Goal: Task Accomplishment & Management: Use online tool/utility

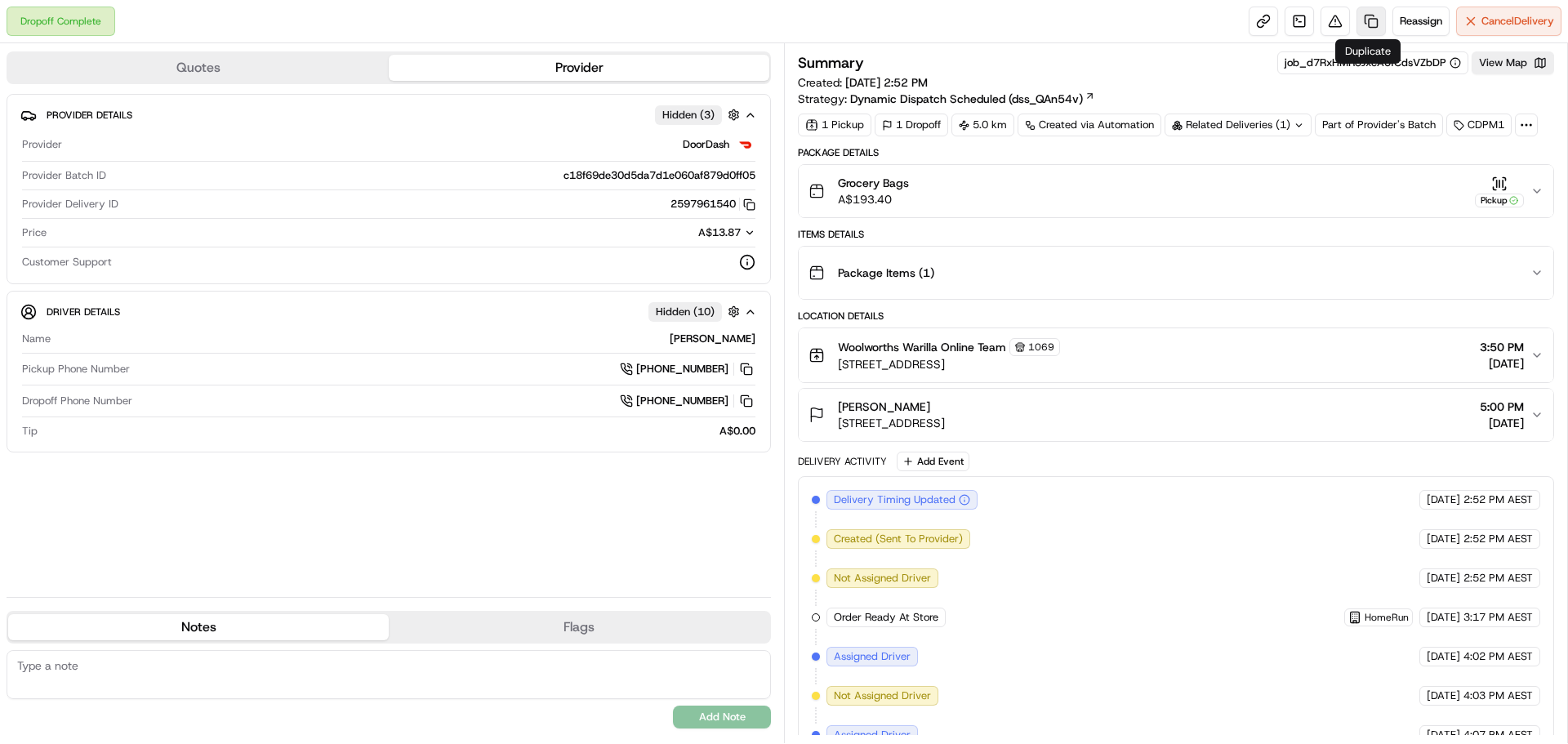
click at [1377, 24] on link at bounding box center [1371, 22] width 29 height 29
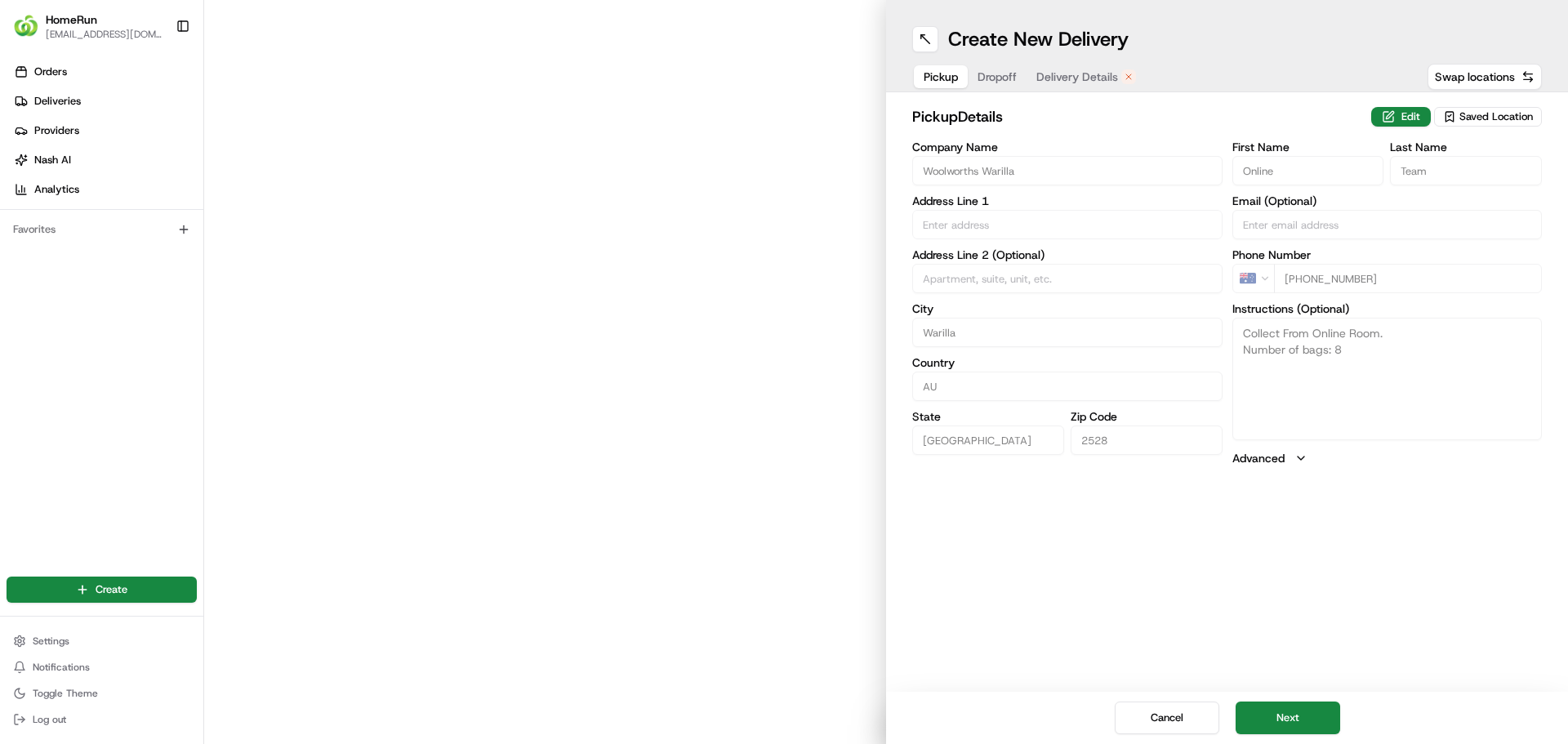
type input "43-57 Shellharbour Road"
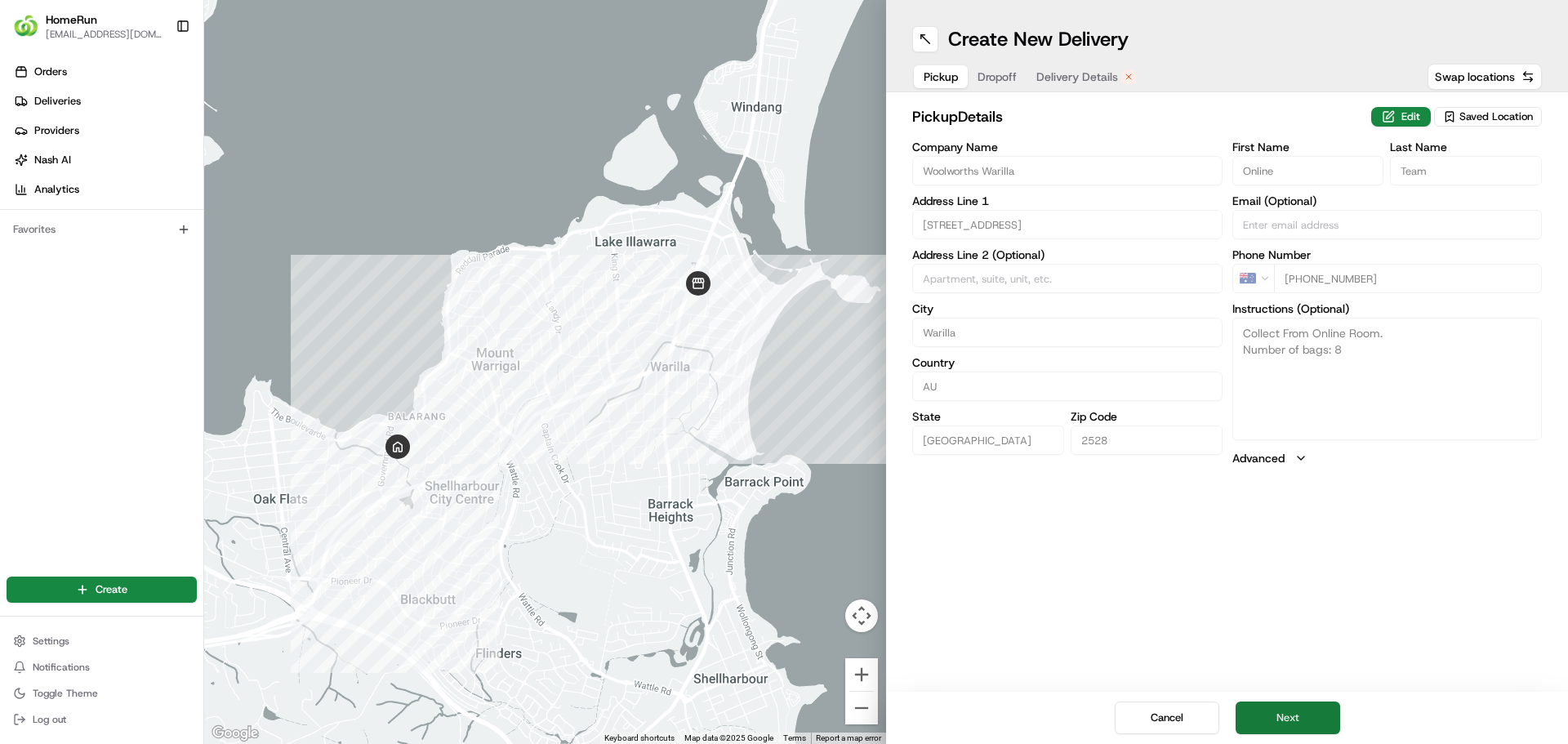
click at [1306, 715] on button "Next" at bounding box center [1287, 718] width 105 height 33
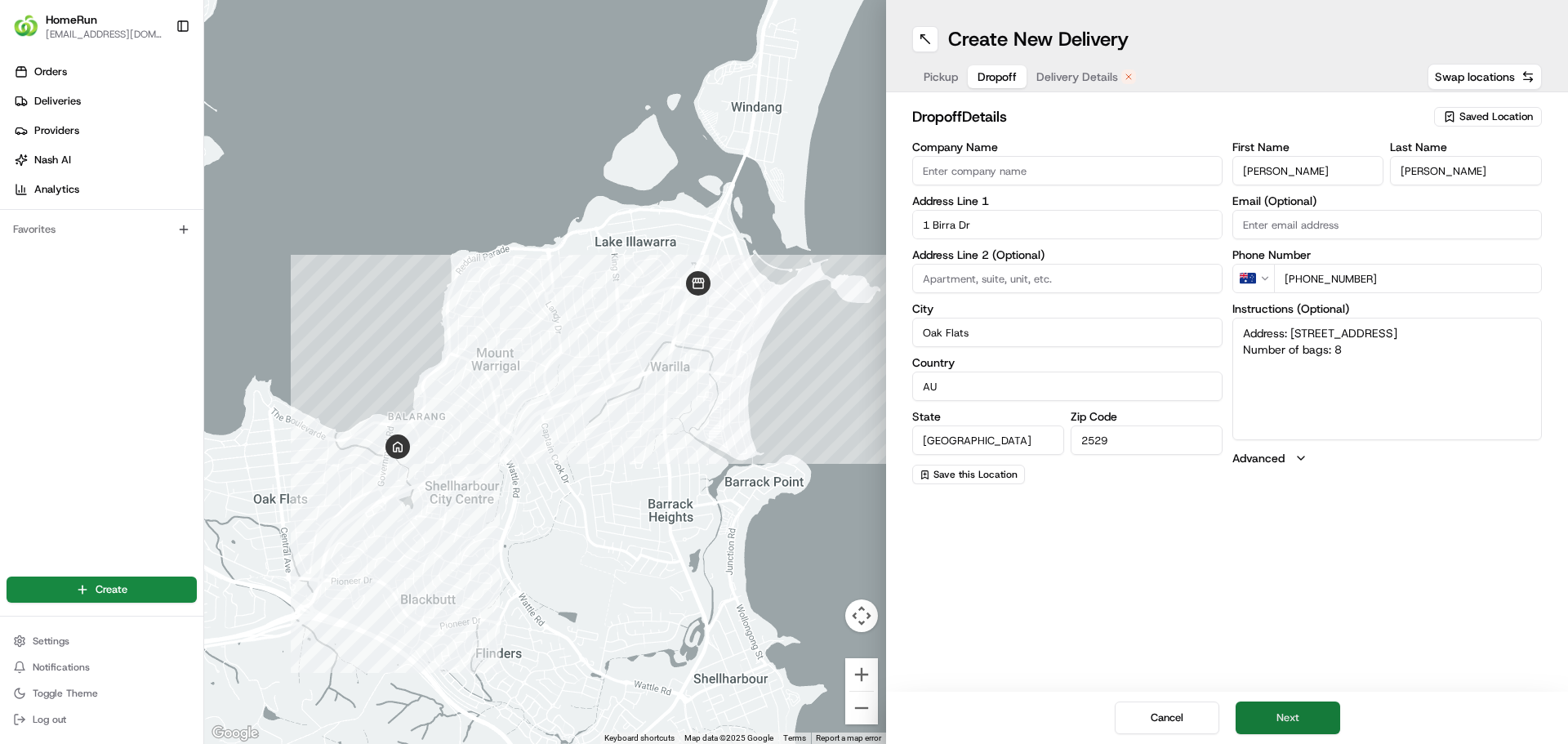
click at [1319, 729] on button "Next" at bounding box center [1287, 718] width 105 height 33
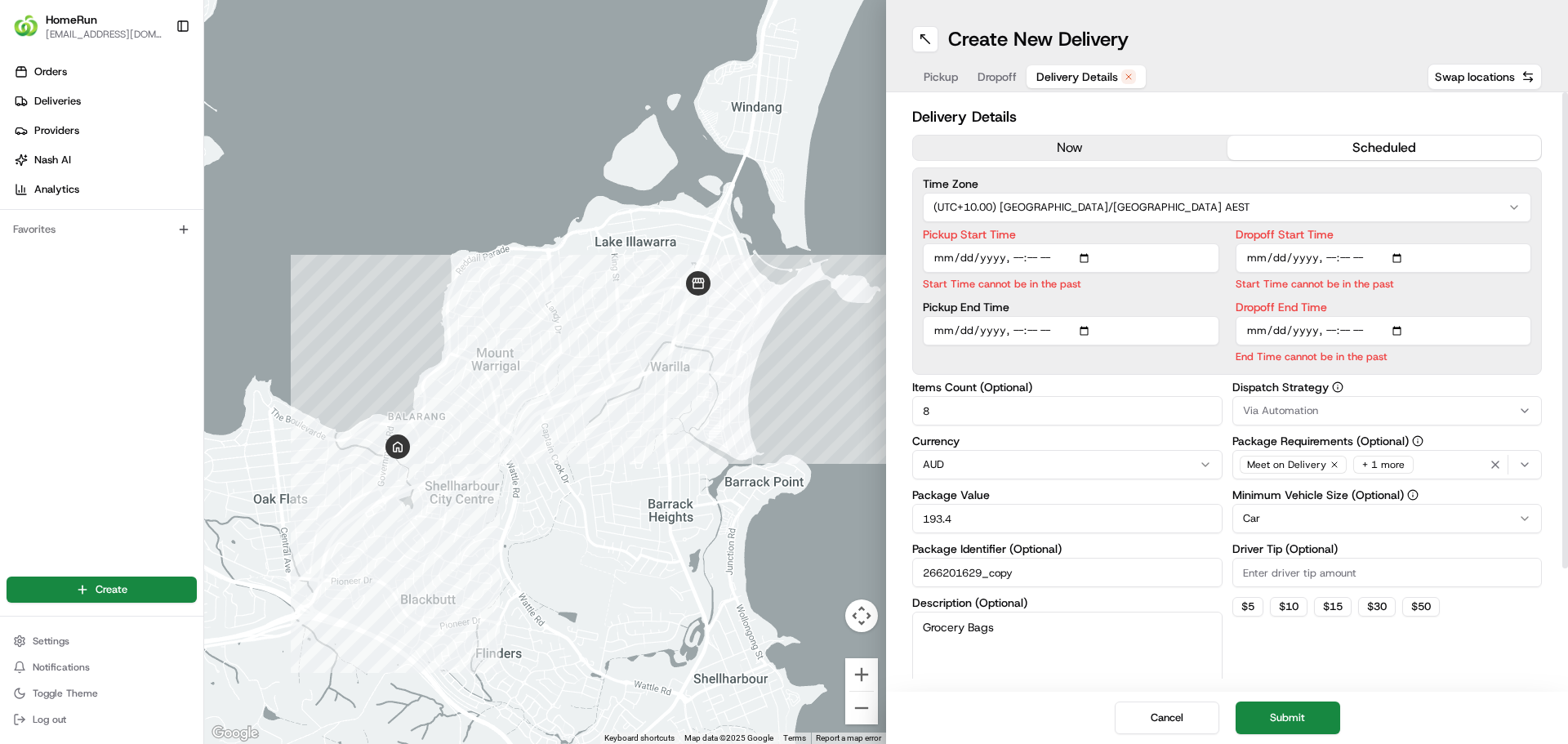
click at [1077, 147] on button "now" at bounding box center [1069, 148] width 314 height 24
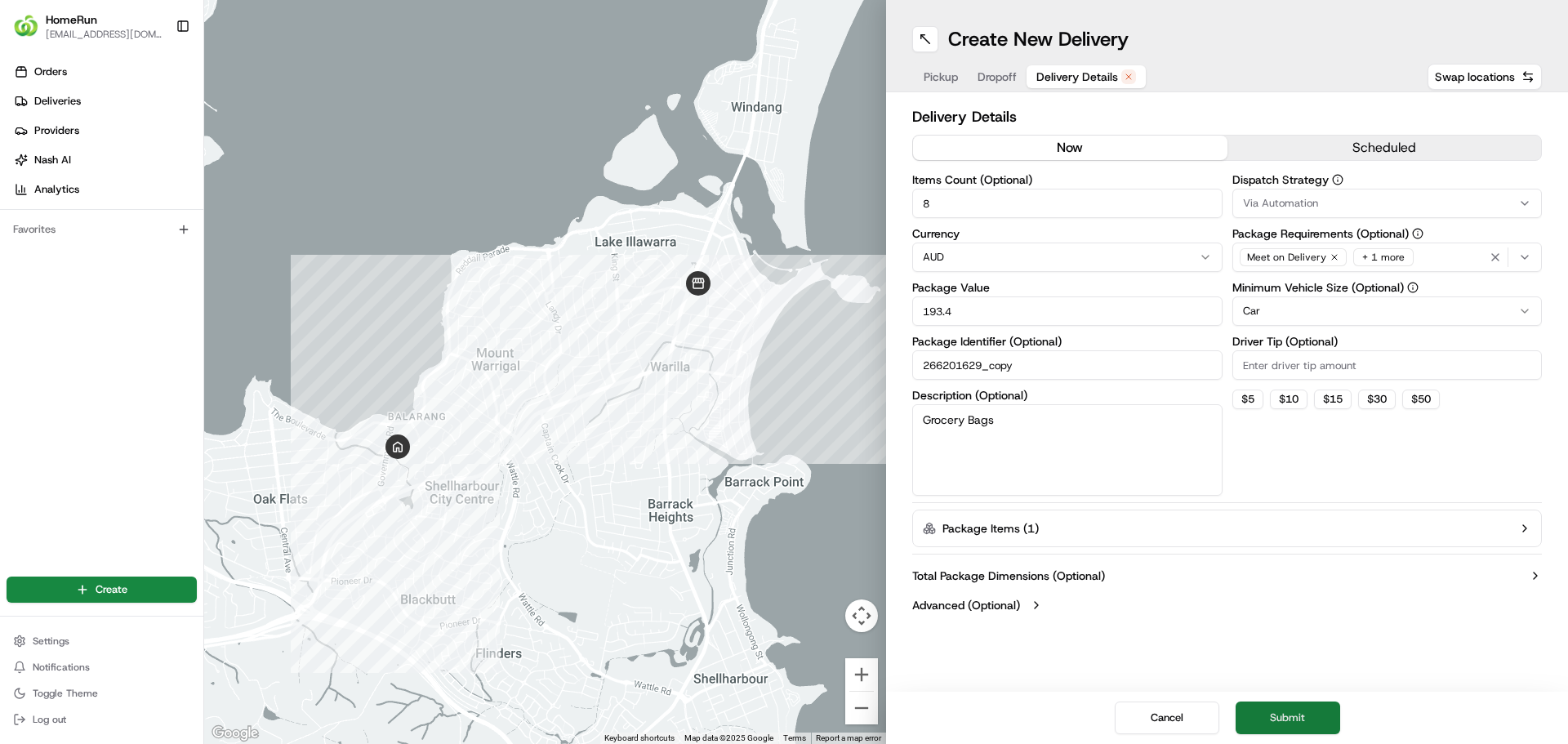
click at [1263, 711] on button "Submit" at bounding box center [1287, 718] width 105 height 33
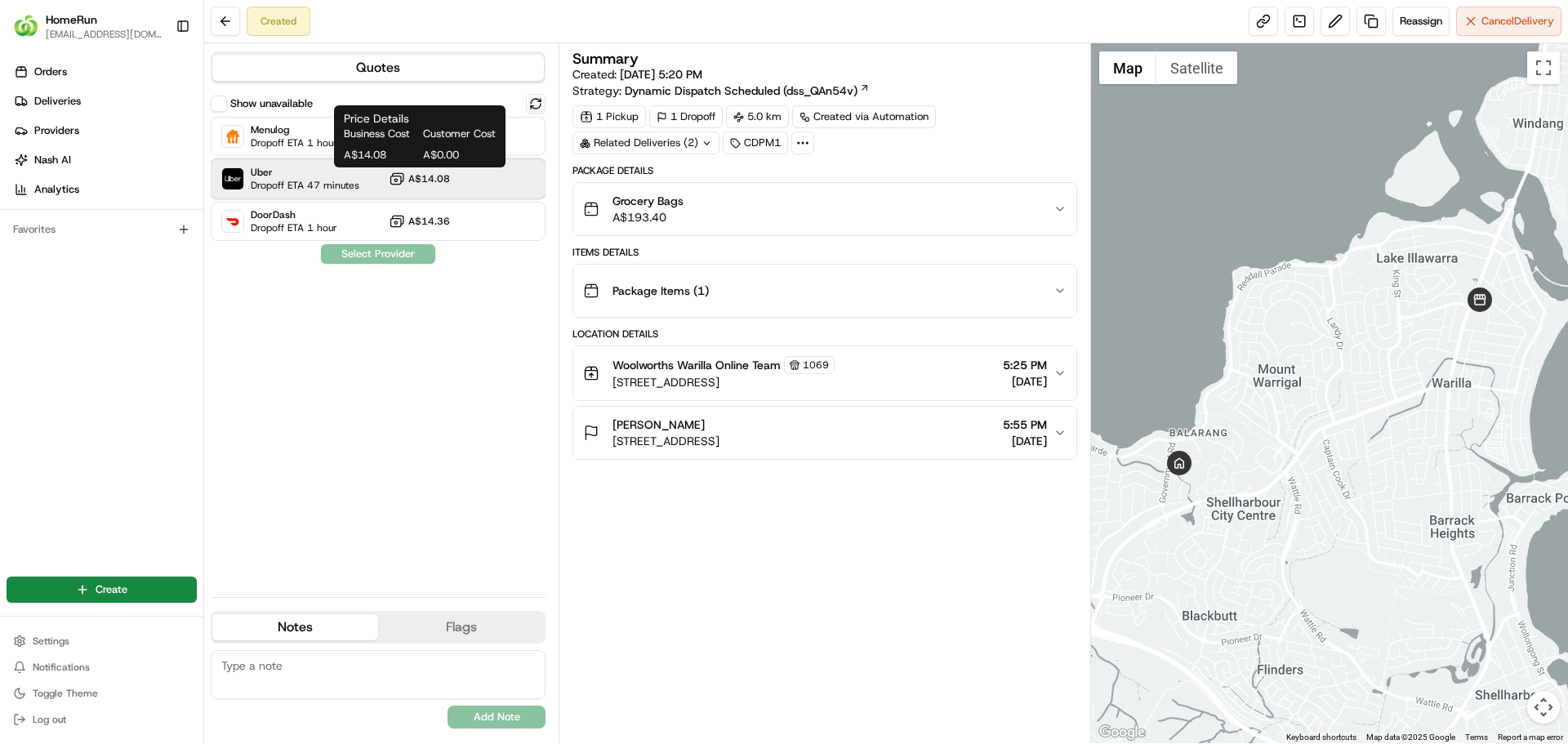
click at [363, 177] on div "Uber Dropoff ETA 47 minutes A$14.08" at bounding box center [377, 178] width 335 height 39
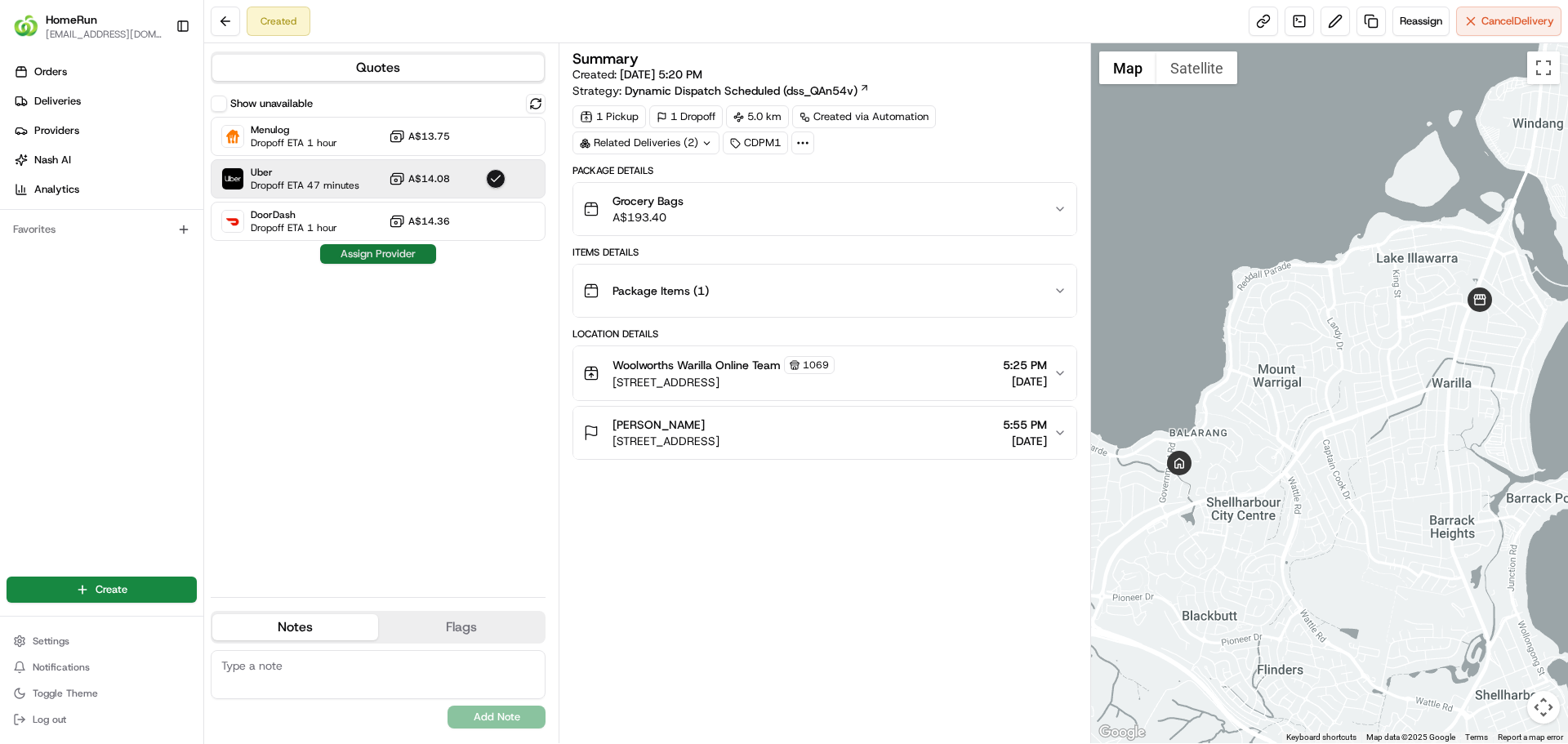
click at [380, 261] on button "Assign Provider" at bounding box center [378, 254] width 116 height 20
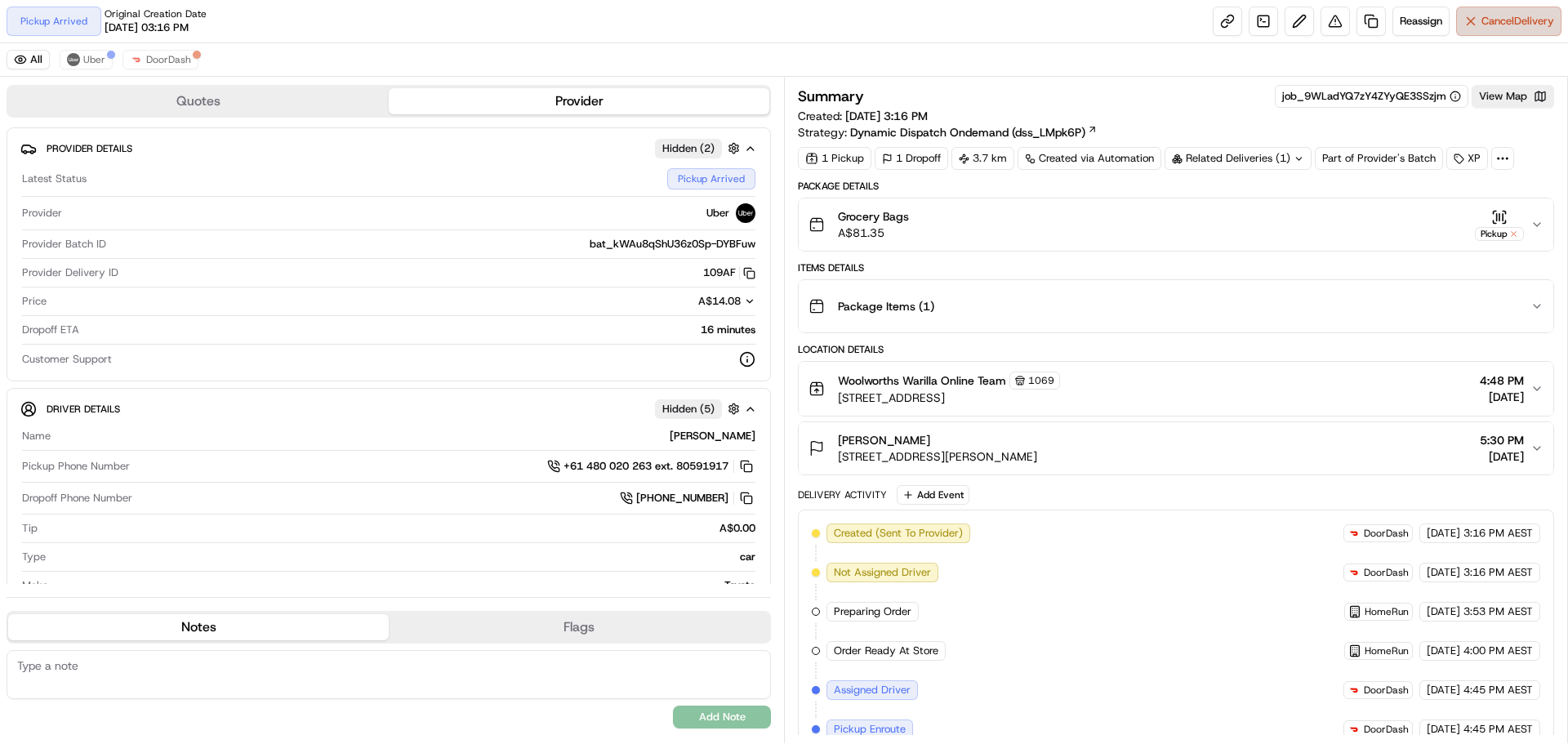
click at [1494, 16] on span "Cancel Delivery" at bounding box center [1518, 21] width 73 height 15
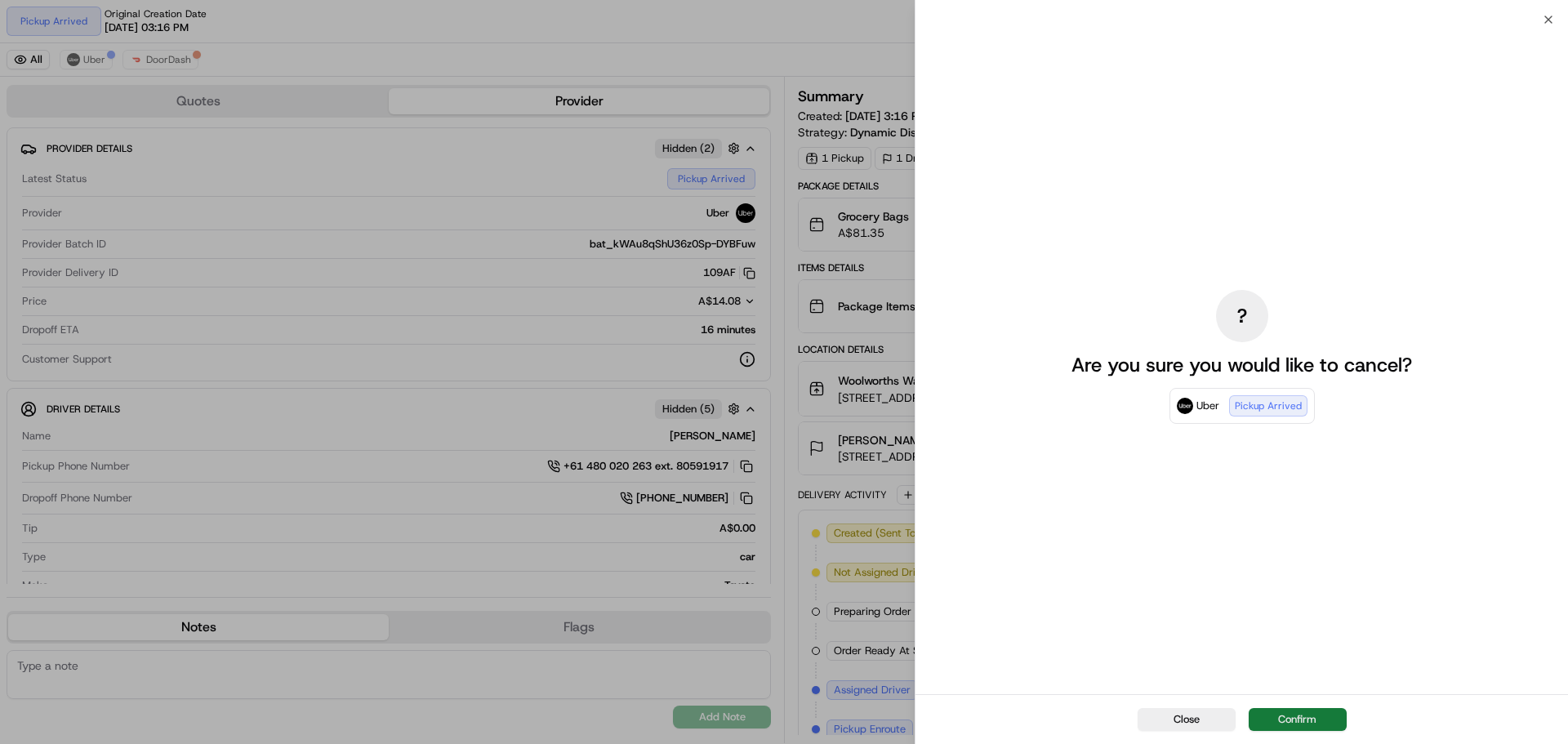
click at [1300, 719] on button "Confirm" at bounding box center [1297, 720] width 98 height 23
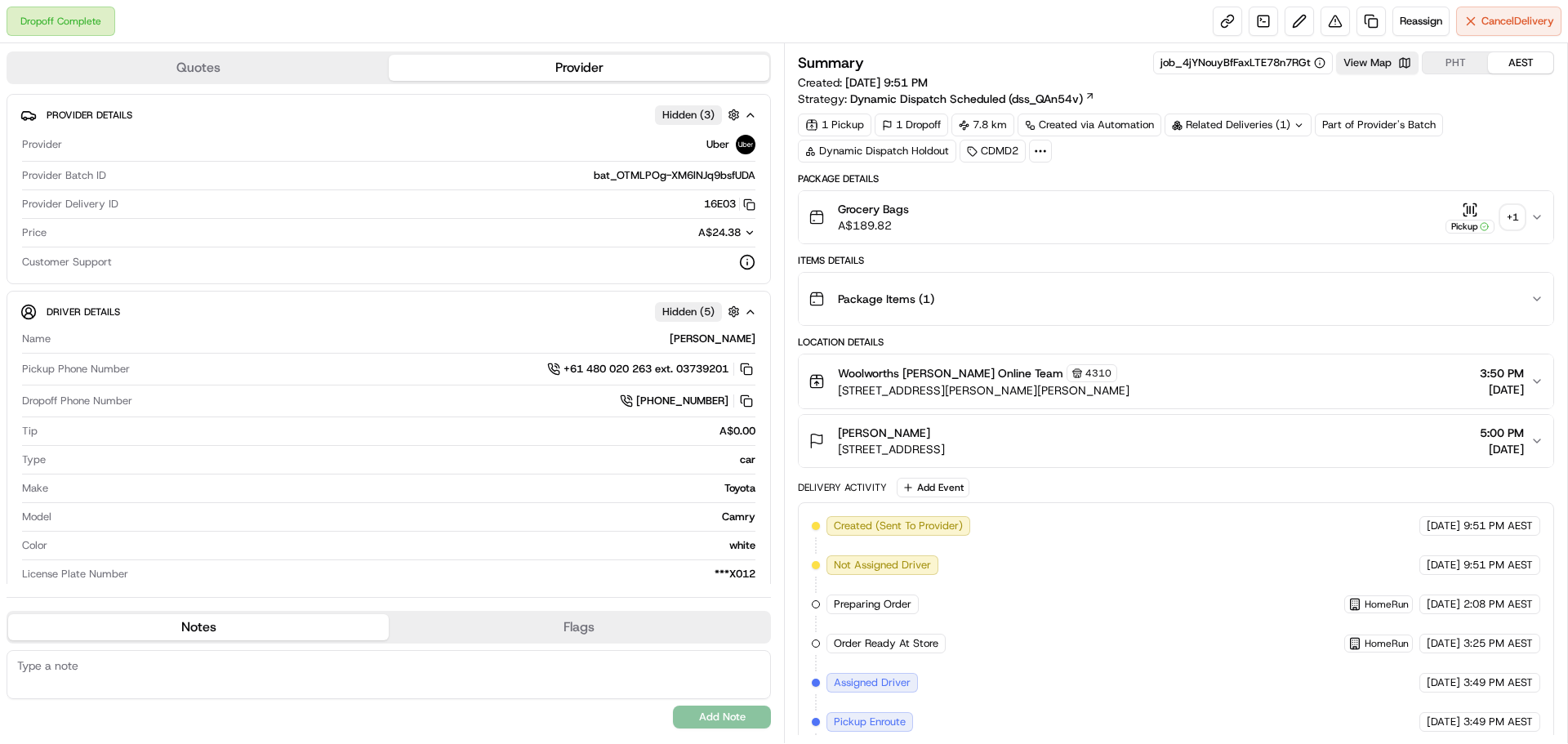
click at [1505, 223] on div "+ 1" at bounding box center [1512, 217] width 23 height 23
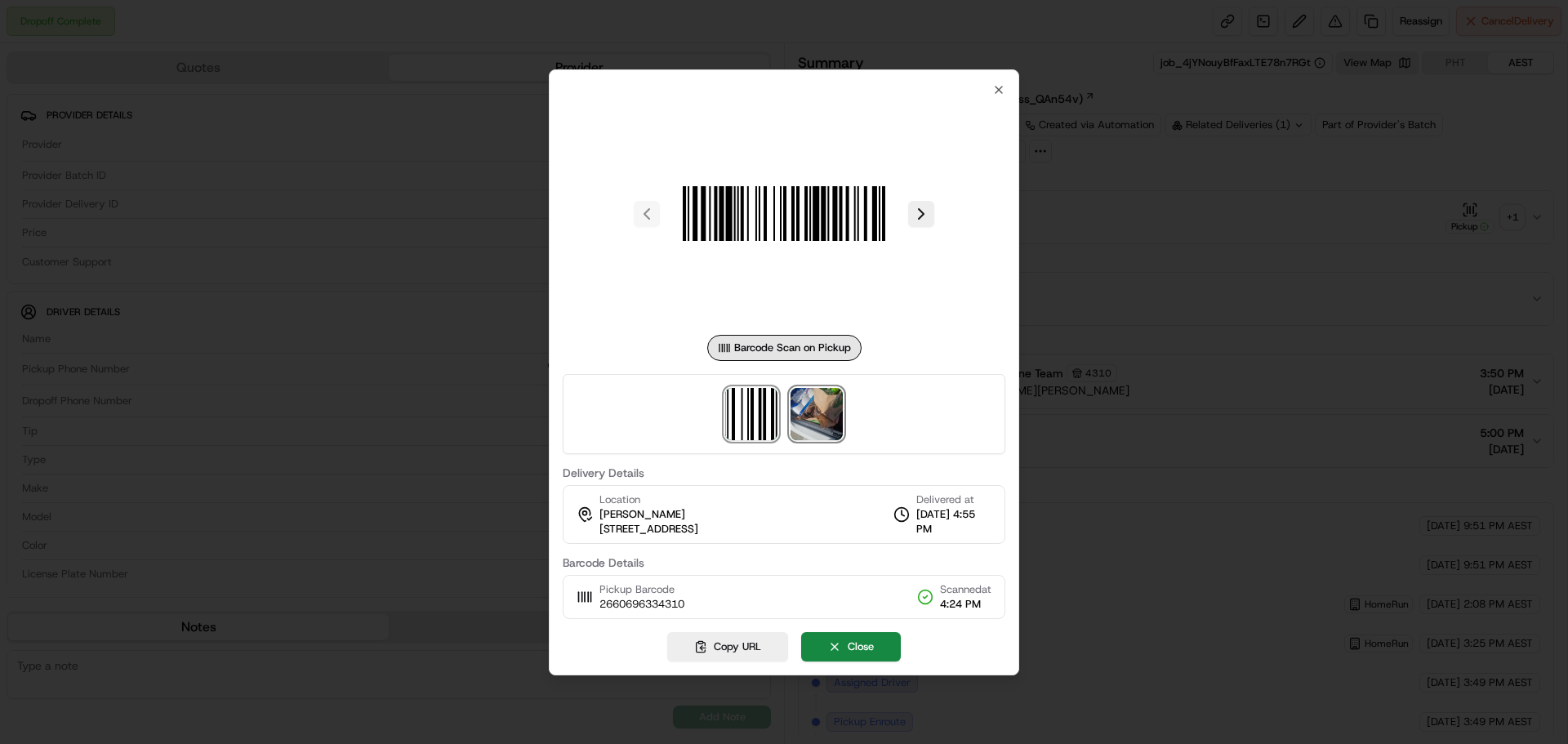
click at [831, 405] on img at bounding box center [816, 414] width 52 height 52
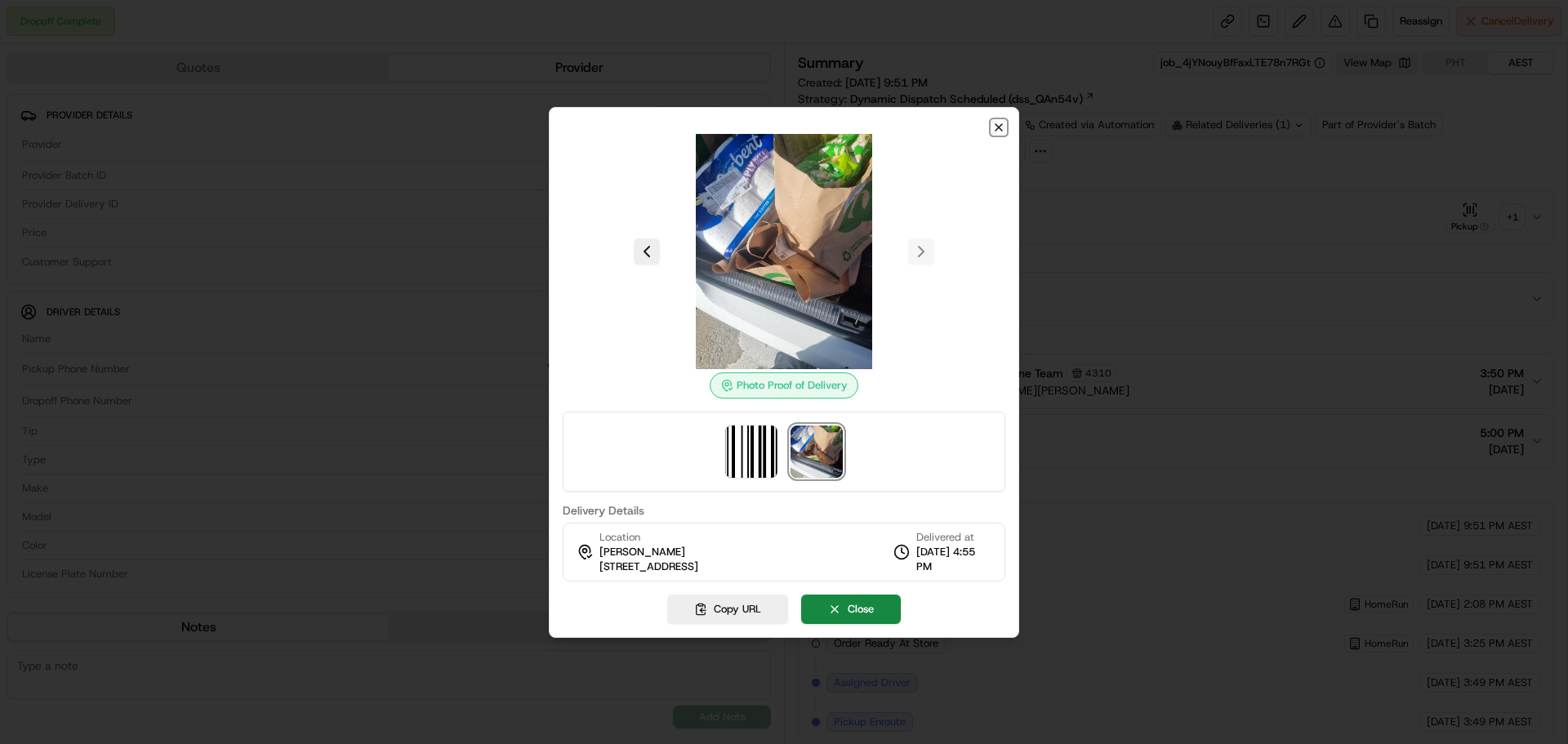
click at [1000, 126] on icon "button" at bounding box center [998, 127] width 13 height 13
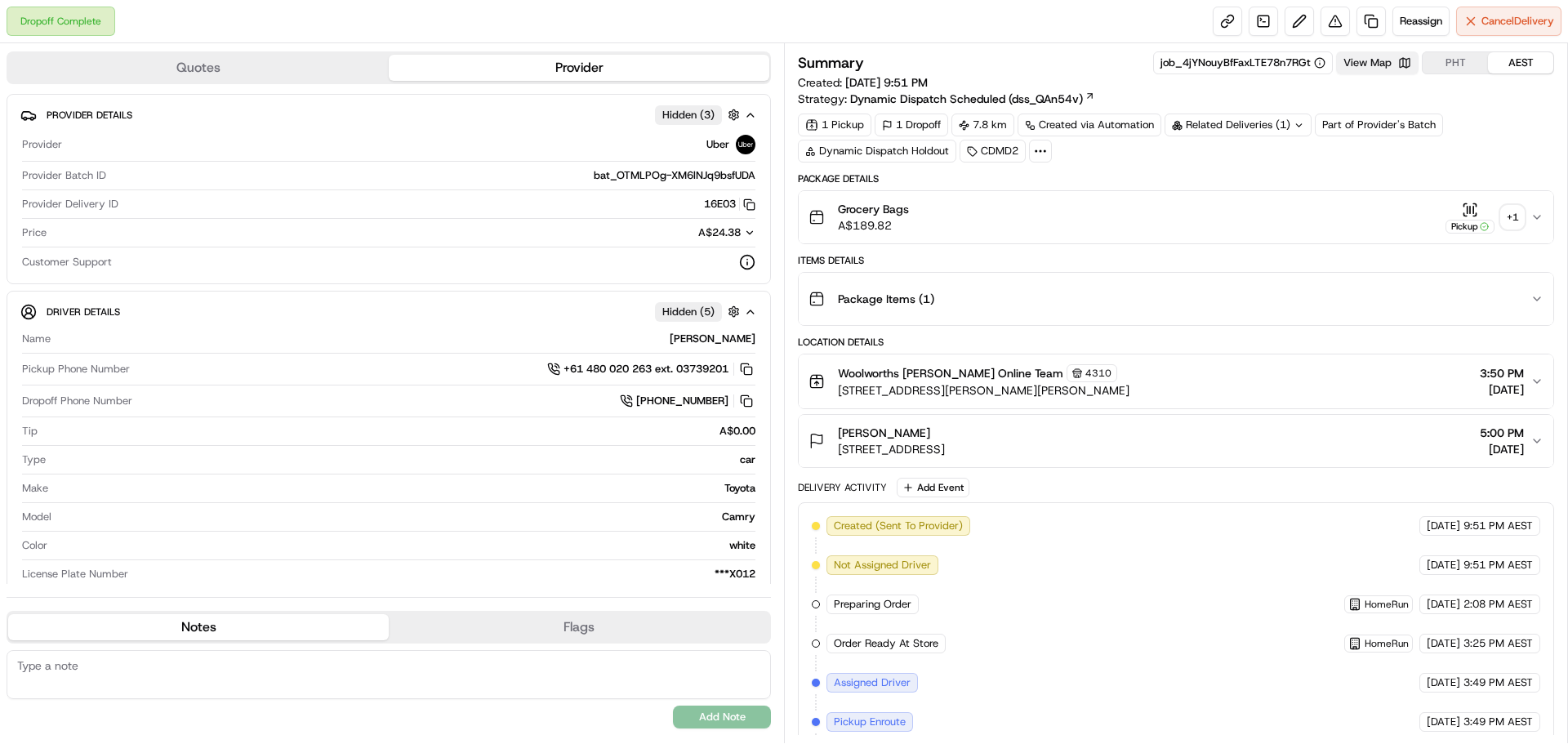
click at [1368, 68] on button "View Map" at bounding box center [1377, 62] width 82 height 23
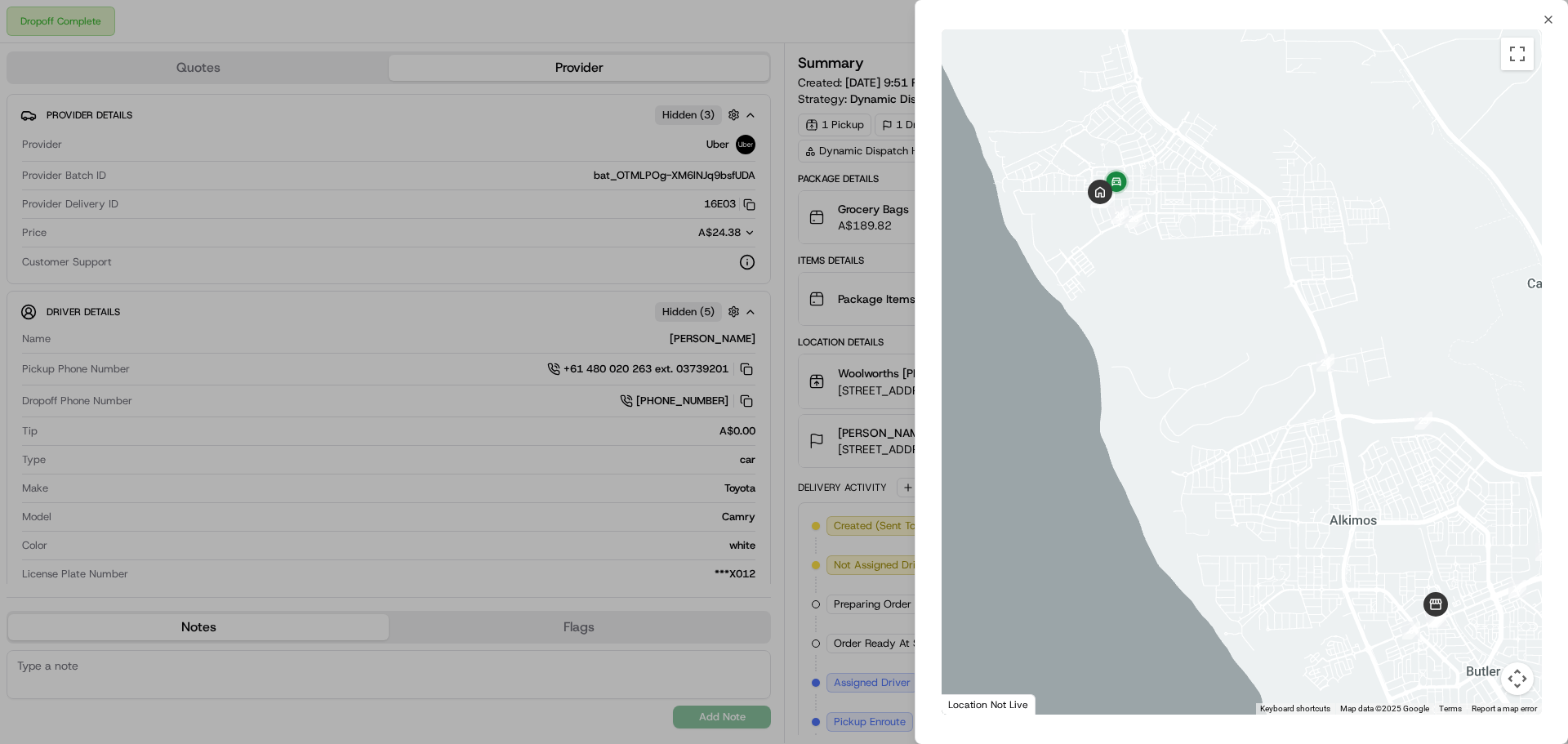
drag, startPoint x: 1132, startPoint y: 243, endPoint x: 1197, endPoint y: 380, distance: 151.6
click at [1197, 385] on div at bounding box center [1241, 372] width 600 height 685
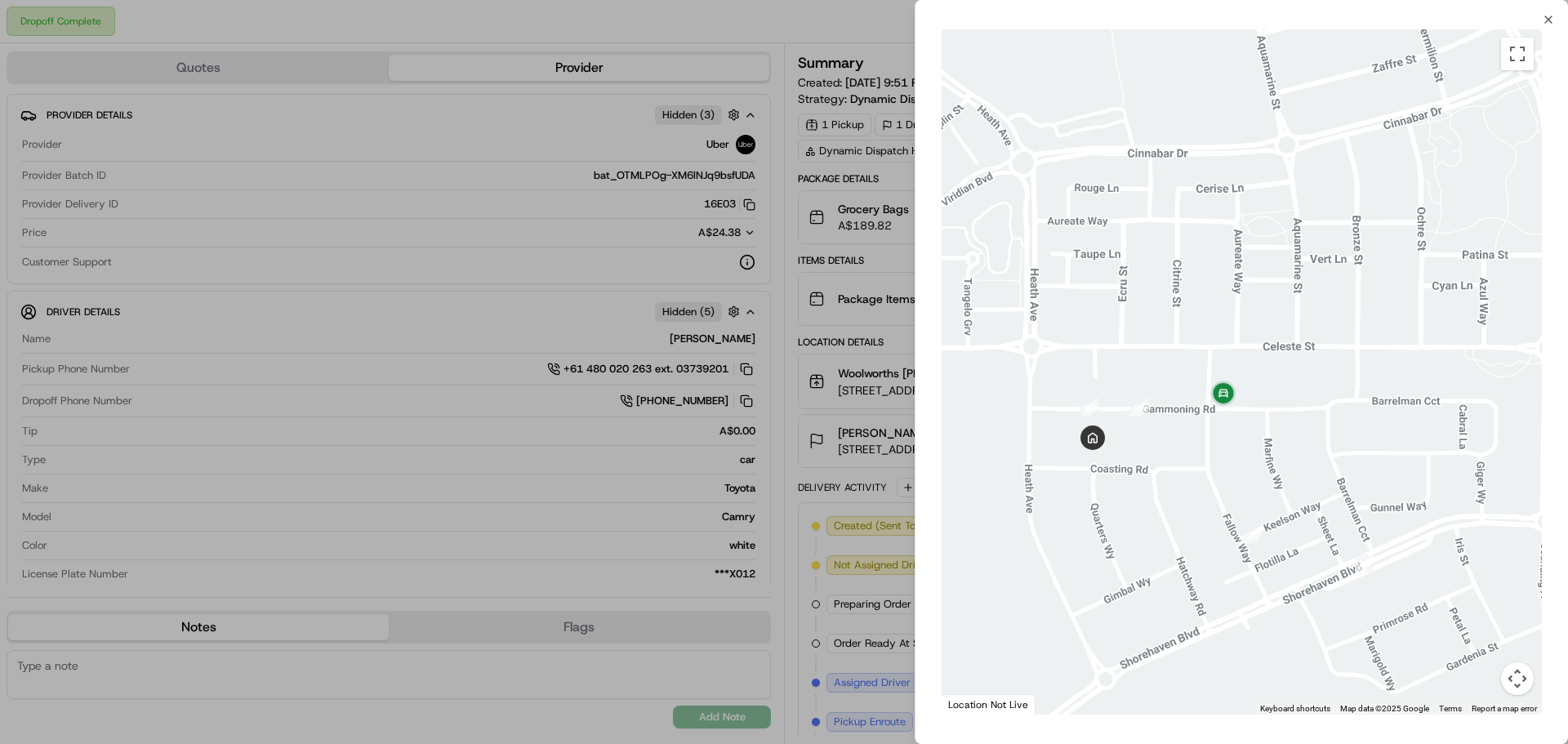
drag, startPoint x: 1133, startPoint y: 477, endPoint x: 1214, endPoint y: 439, distance: 89.5
click at [1215, 441] on div at bounding box center [1241, 372] width 600 height 685
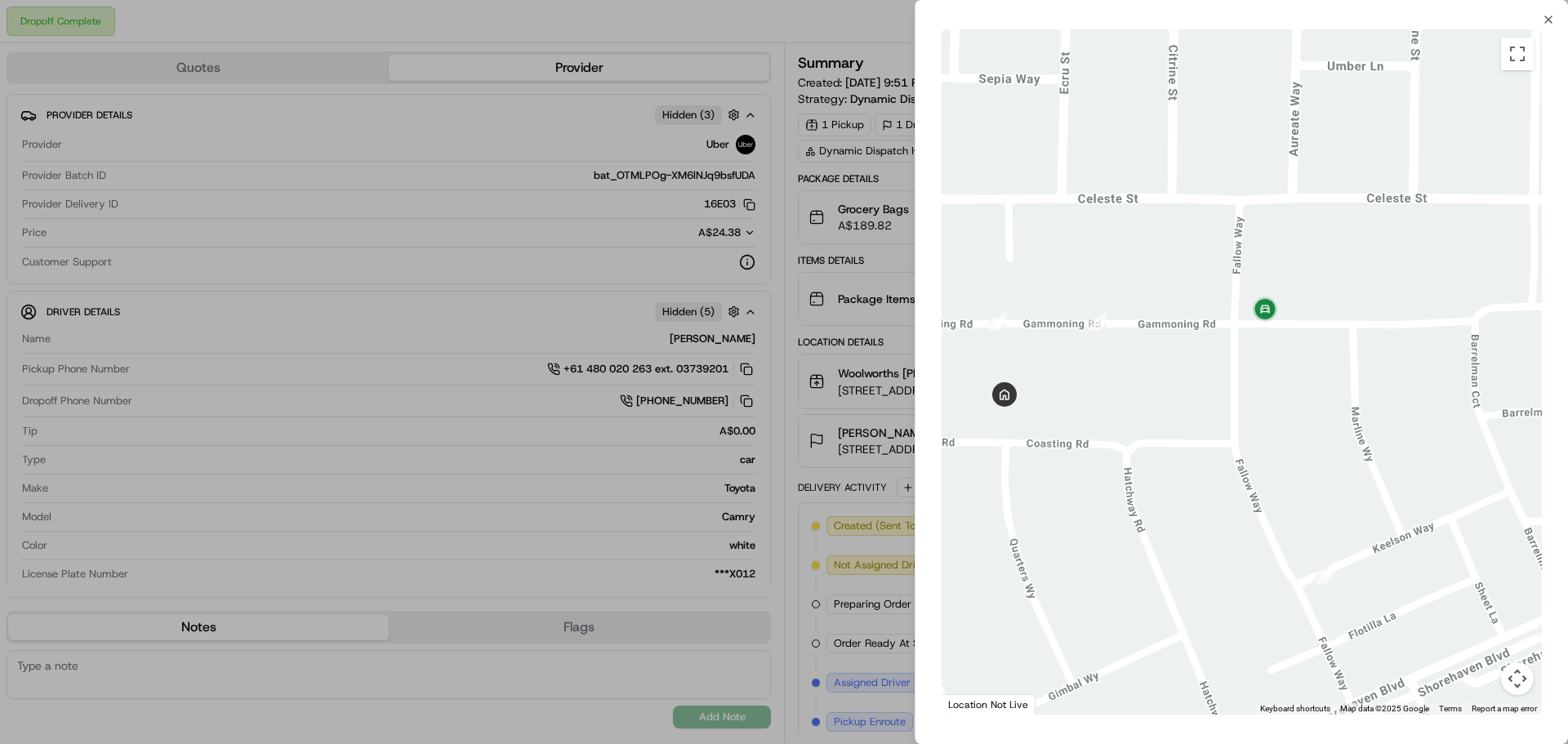
drag, startPoint x: 1191, startPoint y: 404, endPoint x: 1188, endPoint y: 376, distance: 28.2
click at [1188, 376] on div at bounding box center [1241, 372] width 600 height 685
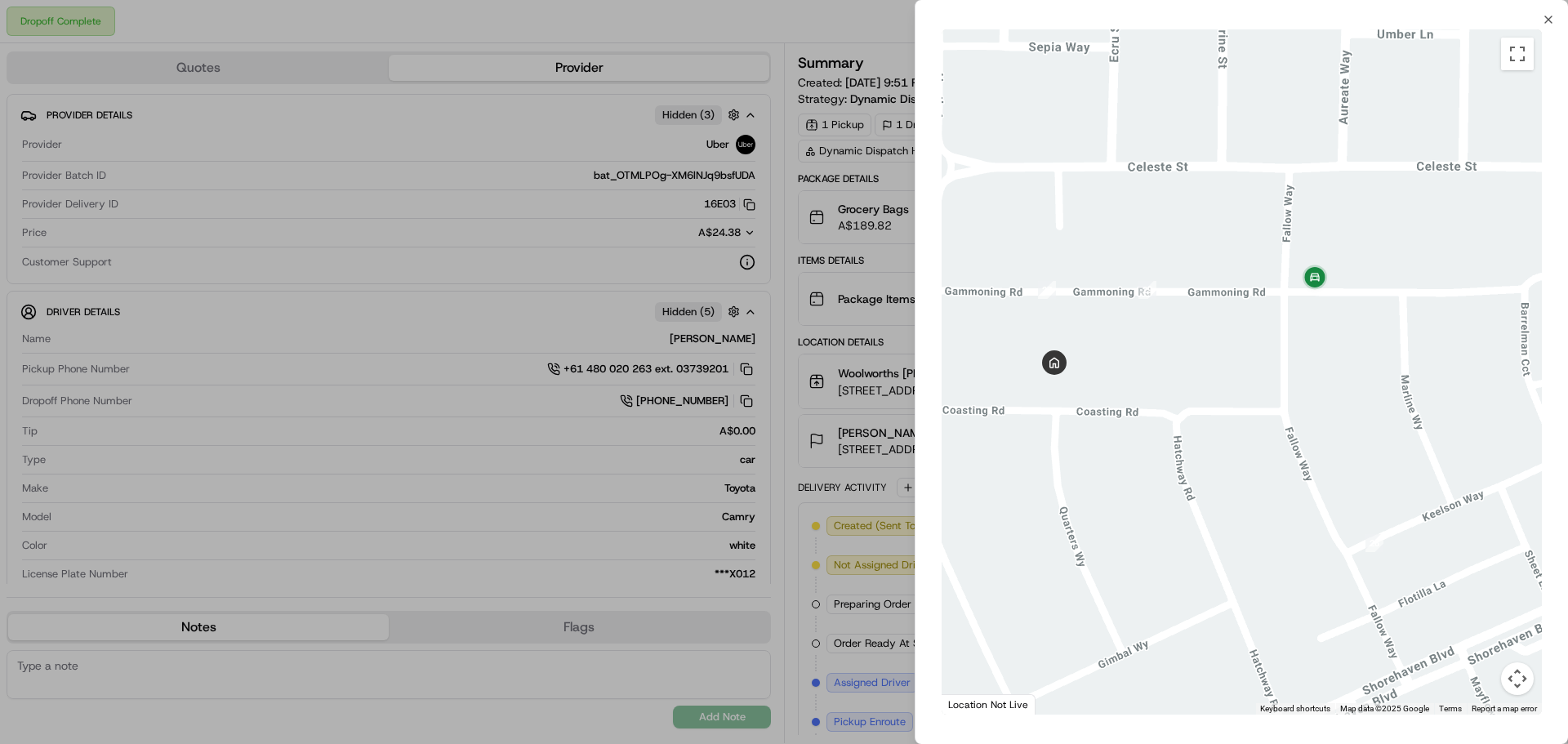
drag, startPoint x: 1138, startPoint y: 399, endPoint x: 1198, endPoint y: 398, distance: 60.0
click at [1198, 398] on div at bounding box center [1241, 372] width 600 height 685
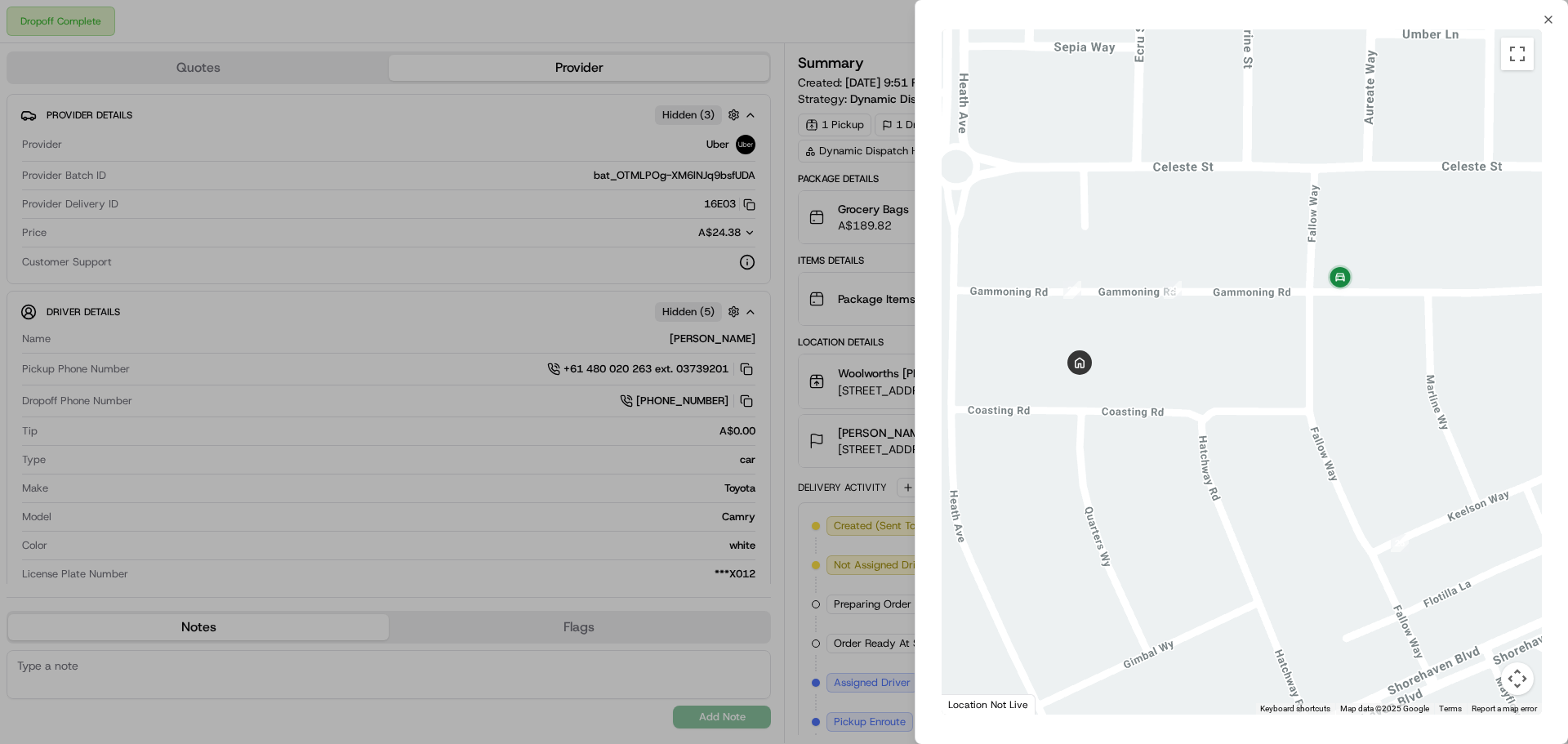
drag, startPoint x: 1228, startPoint y: 390, endPoint x: 1255, endPoint y: 390, distance: 27.0
click at [1255, 390] on div at bounding box center [1241, 372] width 600 height 685
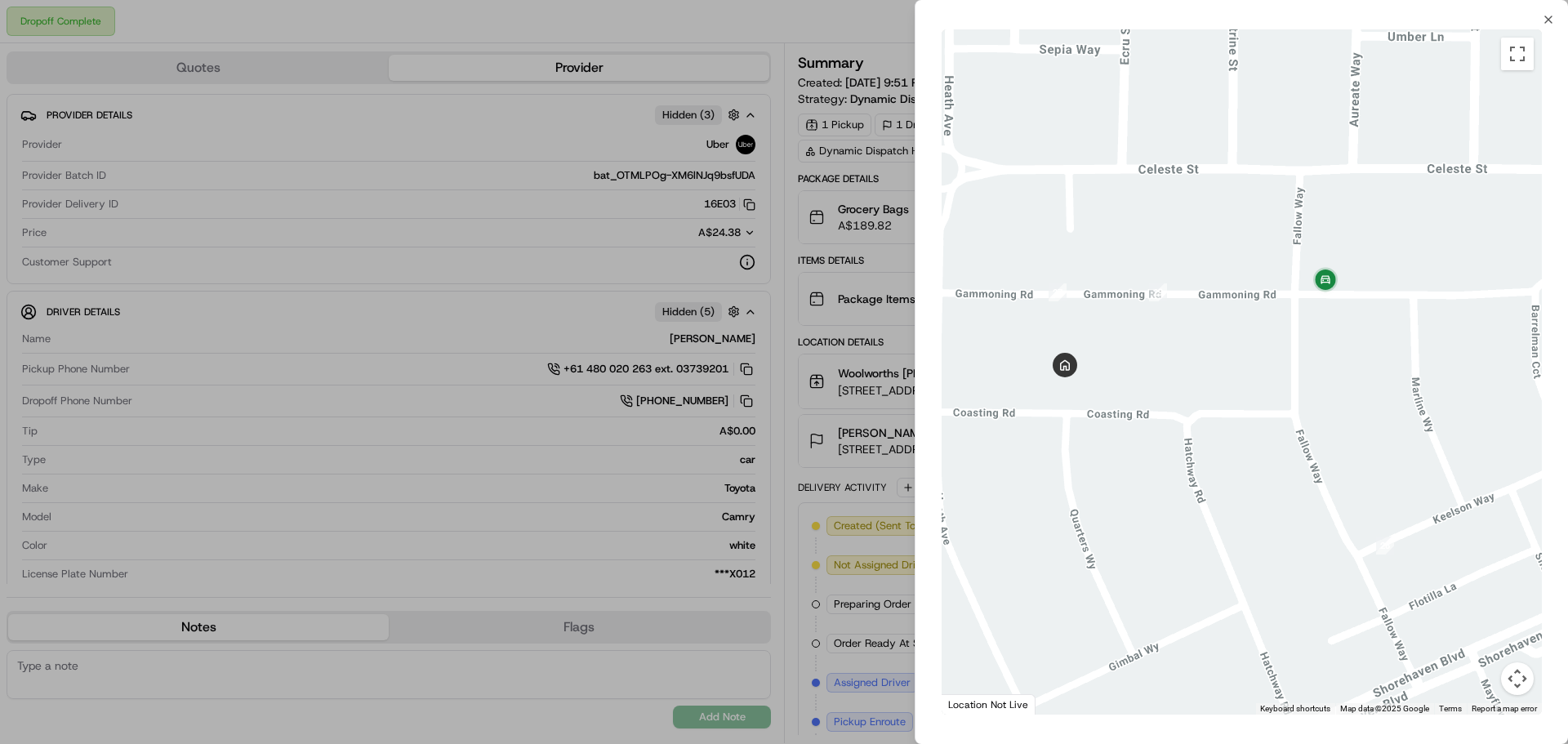
drag, startPoint x: 1268, startPoint y: 405, endPoint x: 1245, endPoint y: 403, distance: 23.1
click at [1245, 405] on div at bounding box center [1241, 372] width 600 height 685
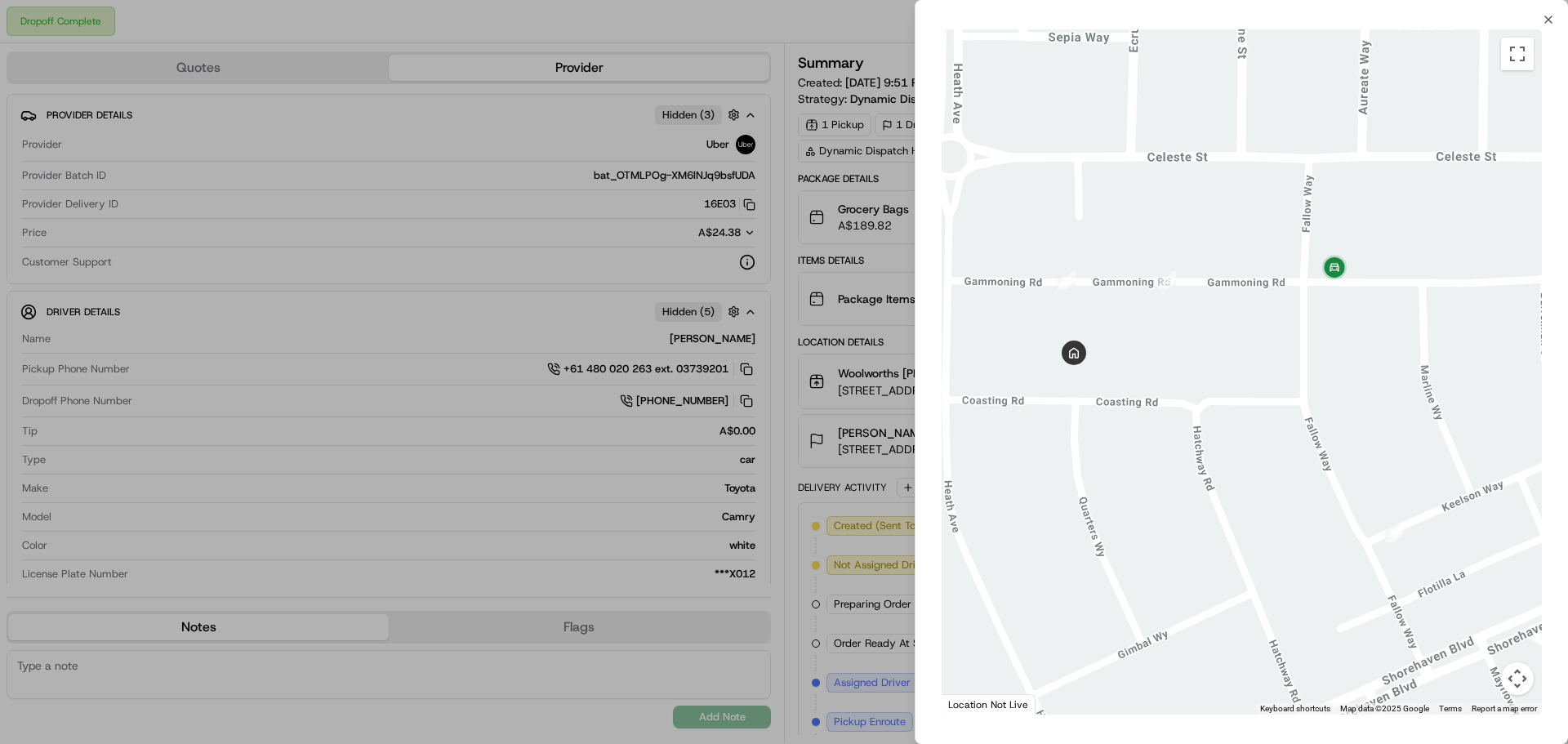
drag, startPoint x: 1178, startPoint y: 398, endPoint x: 1210, endPoint y: 393, distance: 32.4
click at [1210, 393] on div at bounding box center [1241, 372] width 600 height 685
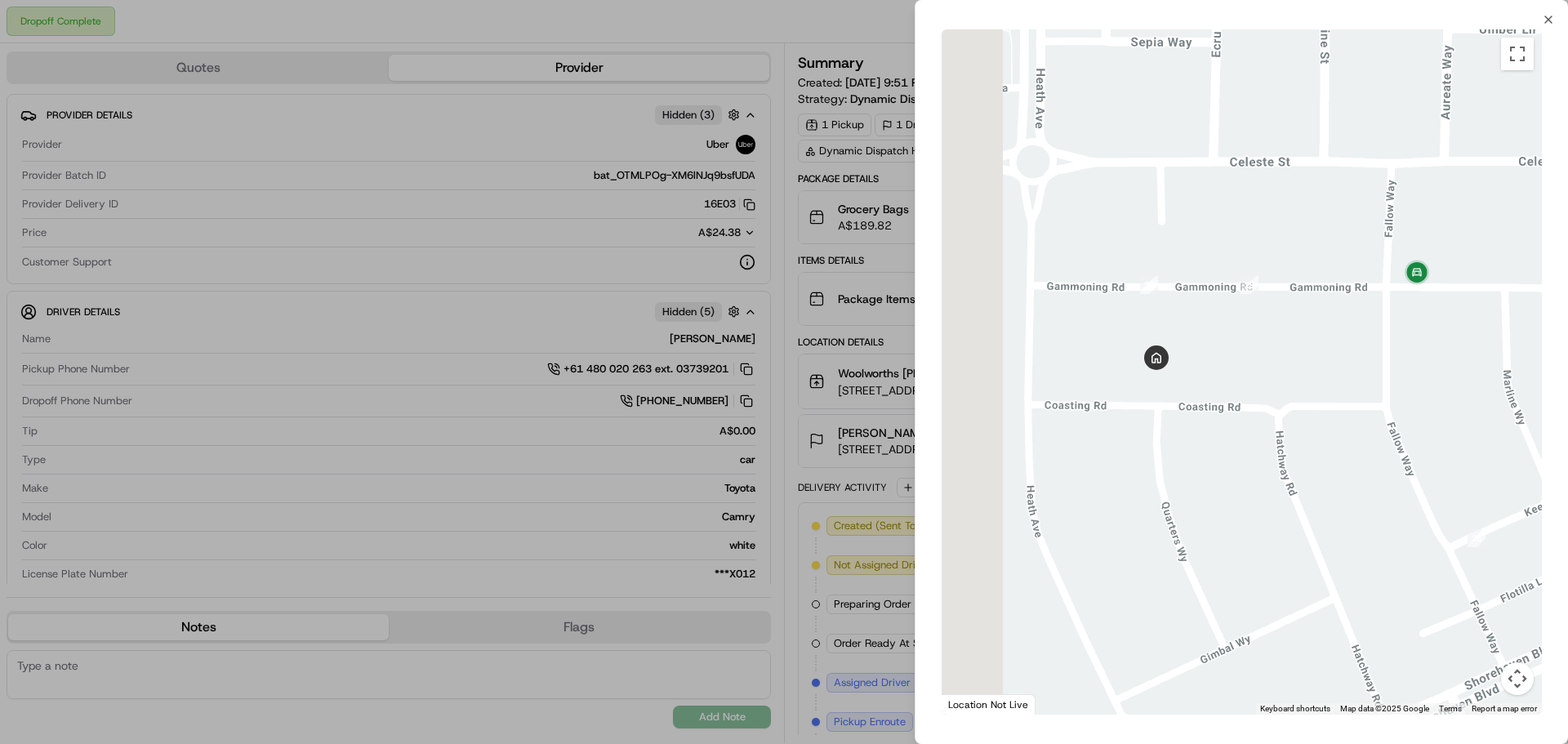
click at [1170, 347] on div at bounding box center [1241, 372] width 600 height 685
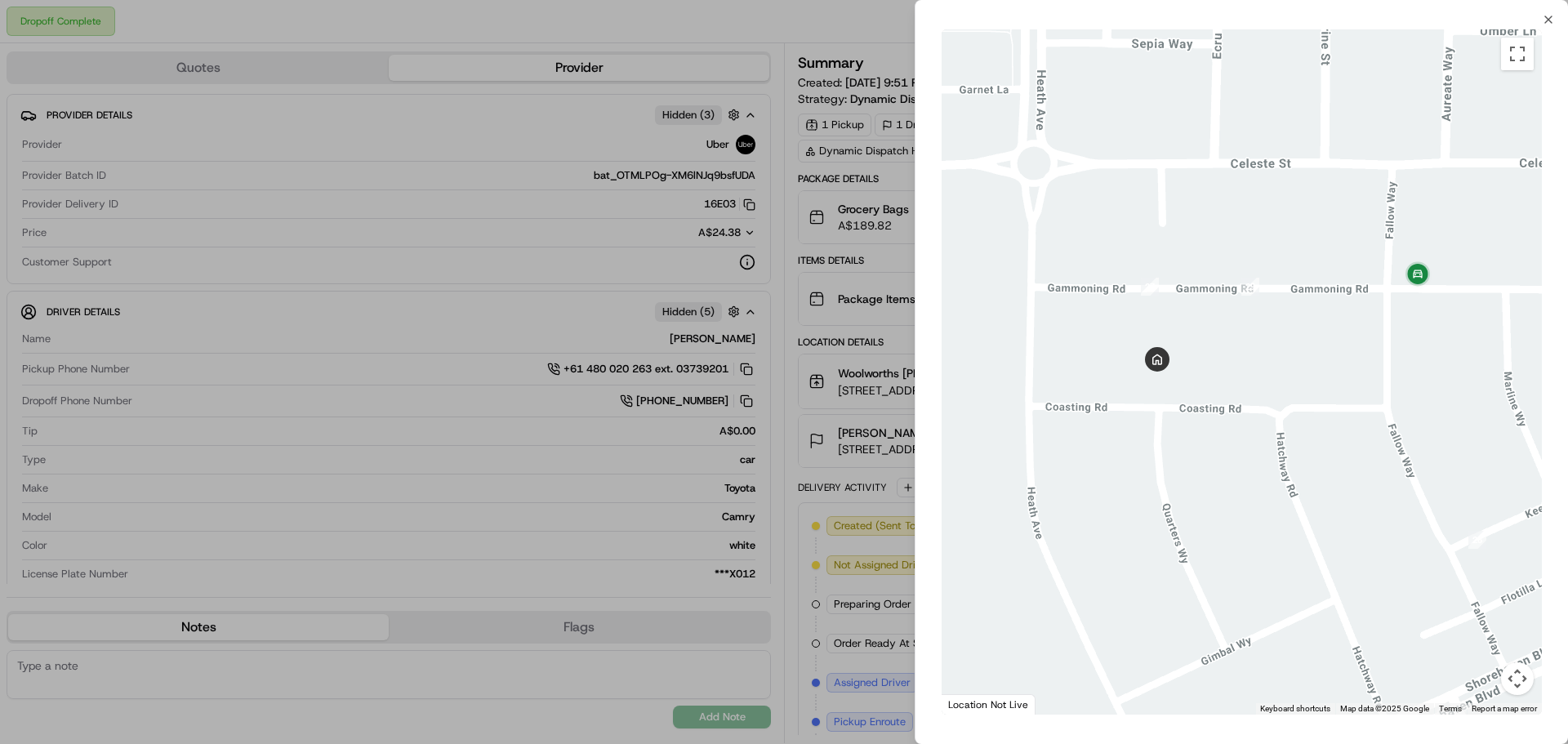
click at [1193, 362] on div at bounding box center [1241, 372] width 600 height 685
click at [1550, 17] on icon "button" at bounding box center [1547, 19] width 13 height 13
